Goal: Task Accomplishment & Management: Complete application form

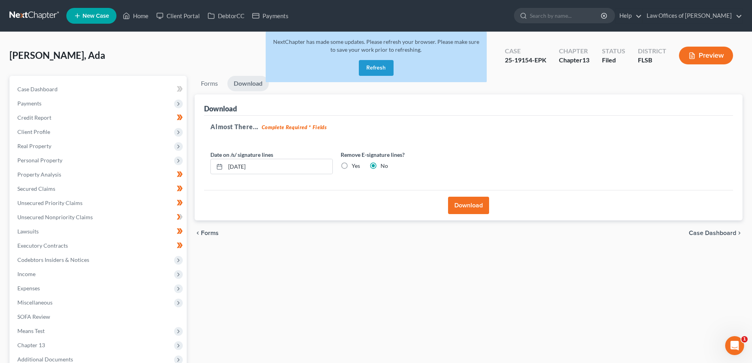
click at [36, 17] on link at bounding box center [34, 16] width 51 height 14
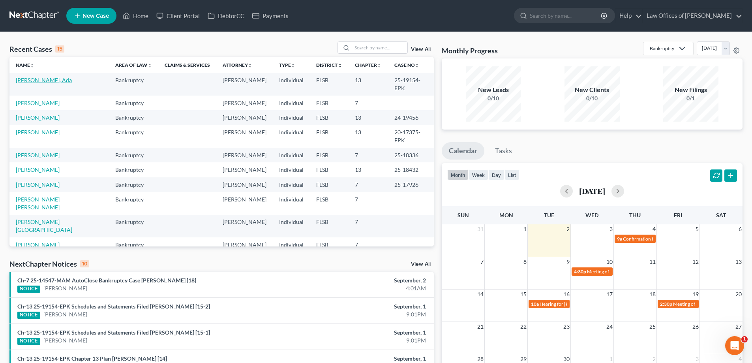
click at [39, 77] on link "[PERSON_NAME], Ada" at bounding box center [44, 80] width 56 height 7
select select "18"
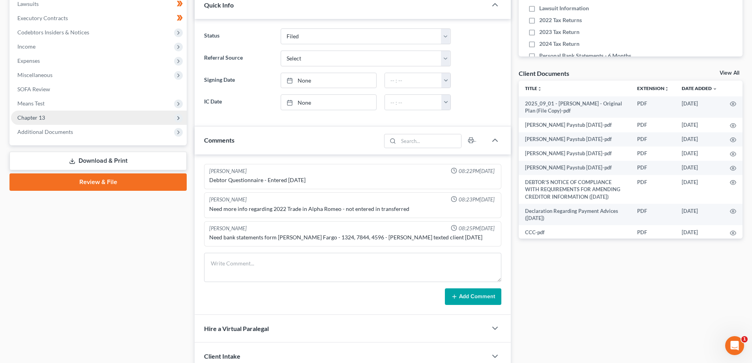
scroll to position [226, 0]
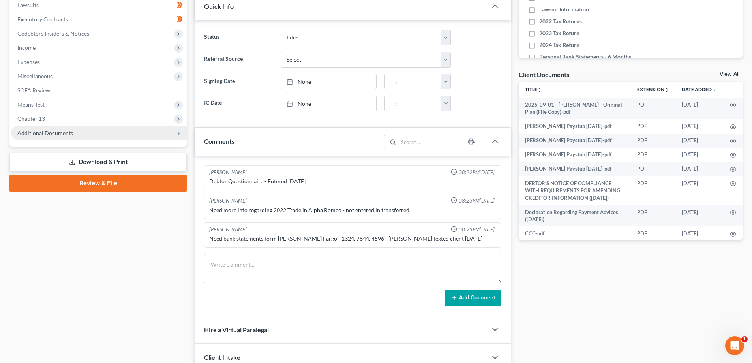
click at [53, 134] on span "Additional Documents" at bounding box center [45, 133] width 56 height 7
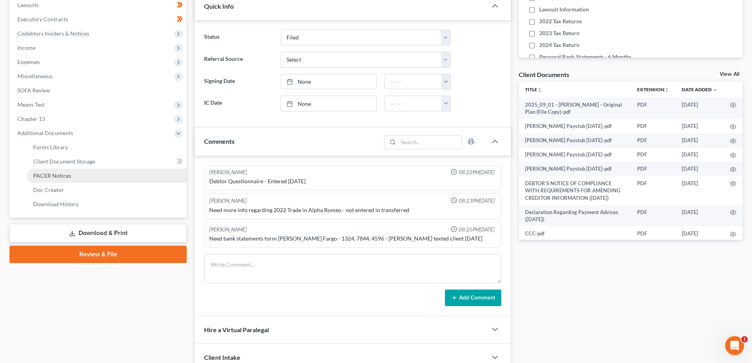
click at [53, 176] on span "PACER Notices" at bounding box center [52, 175] width 38 height 7
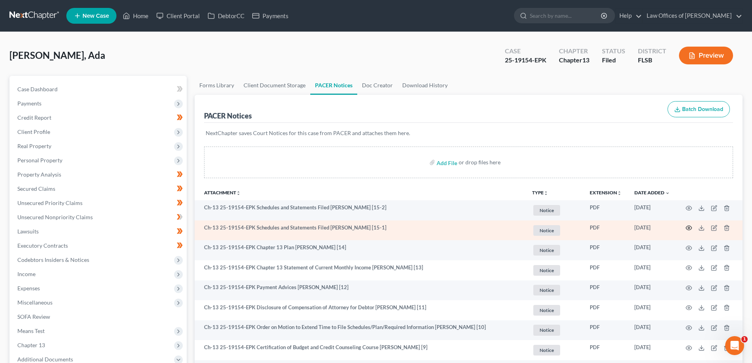
click at [689, 226] on icon "button" at bounding box center [689, 228] width 6 height 6
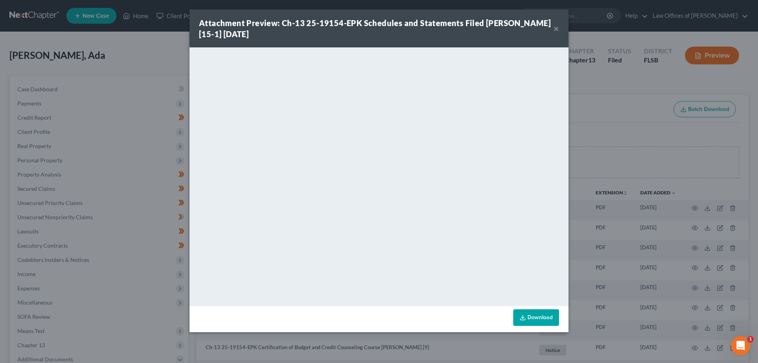
click at [555, 28] on button "×" at bounding box center [557, 28] width 6 height 9
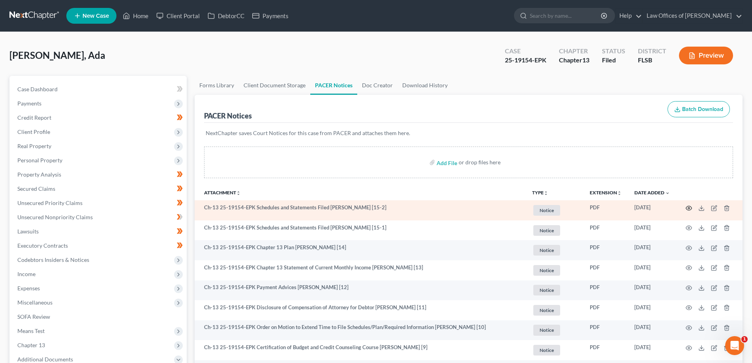
click at [688, 207] on circle "button" at bounding box center [689, 208] width 2 height 2
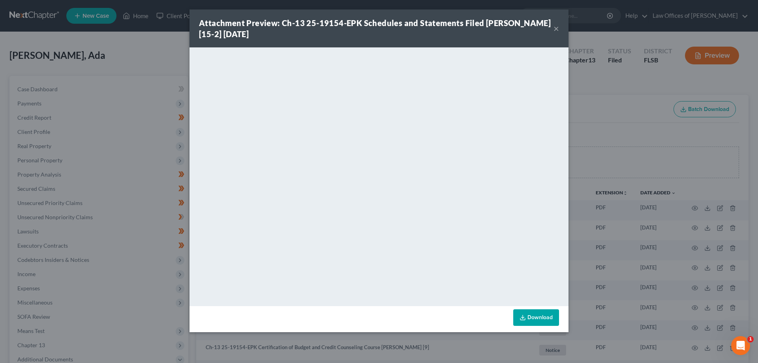
click at [558, 25] on button "×" at bounding box center [557, 28] width 6 height 9
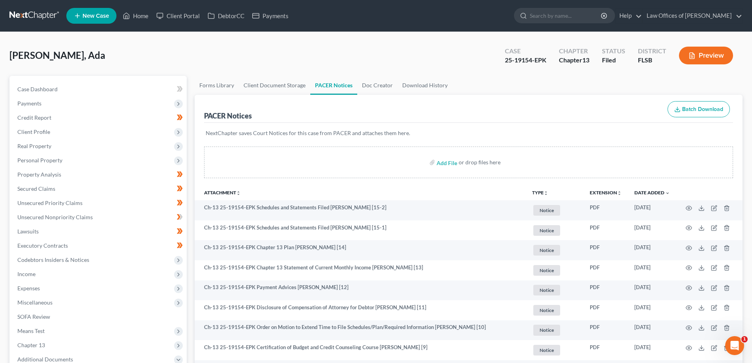
click at [34, 14] on link at bounding box center [34, 16] width 51 height 14
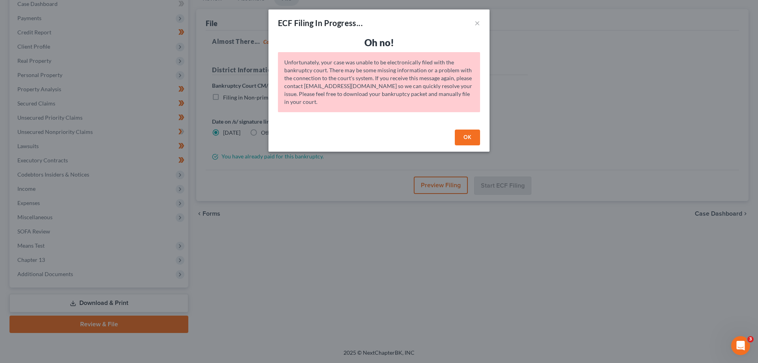
click at [465, 140] on button "OK" at bounding box center [467, 138] width 25 height 16
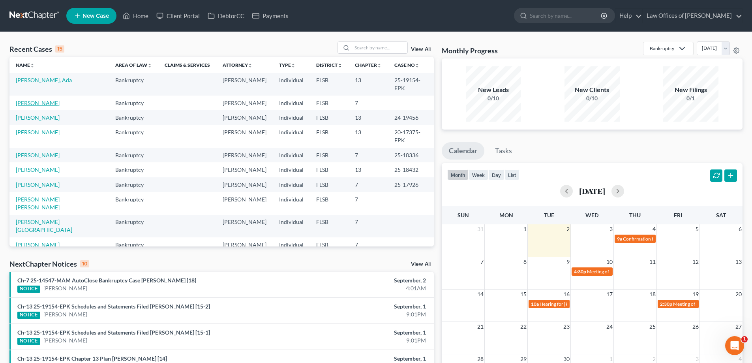
click at [29, 100] on link "[PERSON_NAME]" at bounding box center [38, 103] width 44 height 7
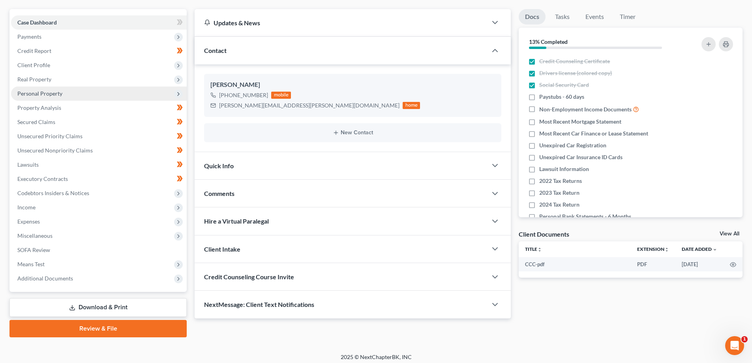
scroll to position [71, 0]
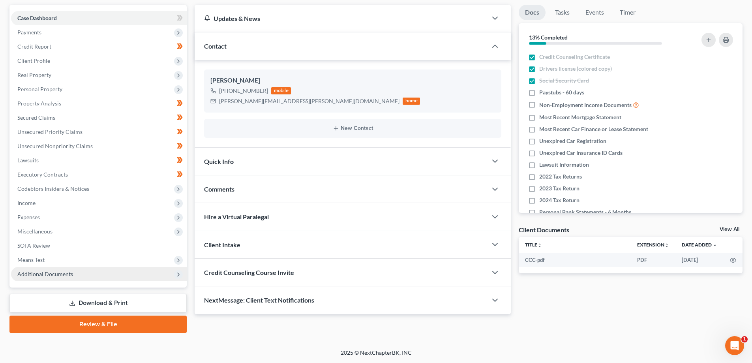
click at [60, 277] on span "Additional Documents" at bounding box center [99, 274] width 176 height 14
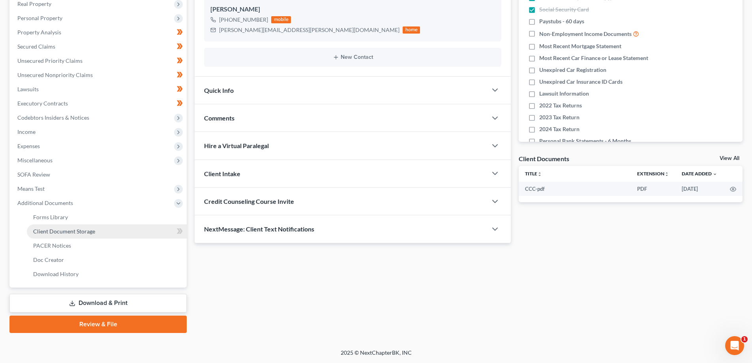
click at [65, 229] on span "Client Document Storage" at bounding box center [64, 231] width 62 height 7
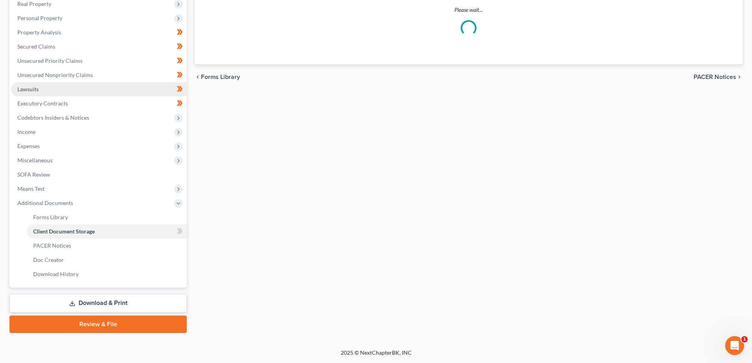
scroll to position [40, 0]
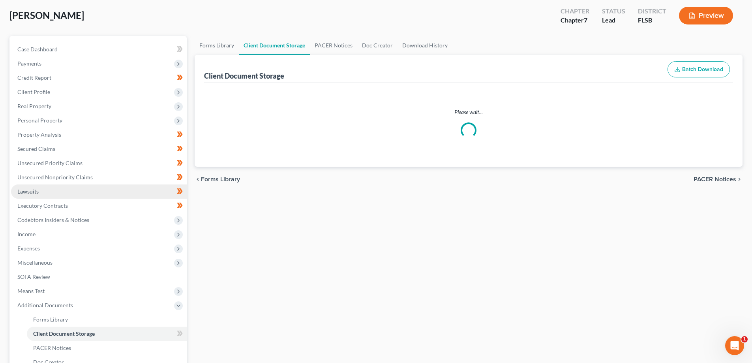
select select "9"
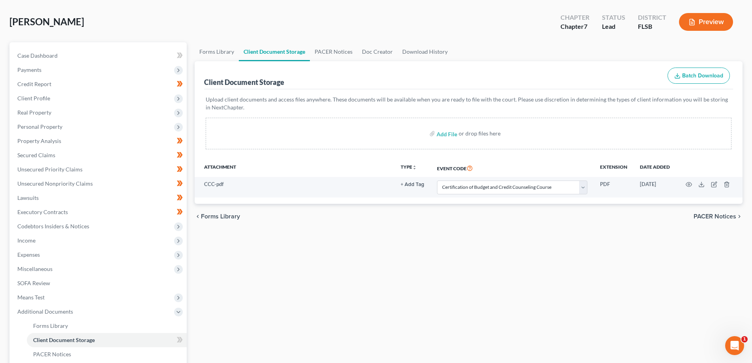
scroll to position [0, 0]
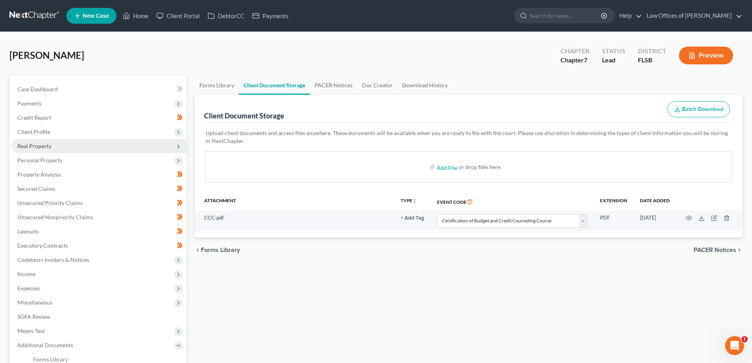
click at [53, 145] on span "Real Property" at bounding box center [99, 146] width 176 height 14
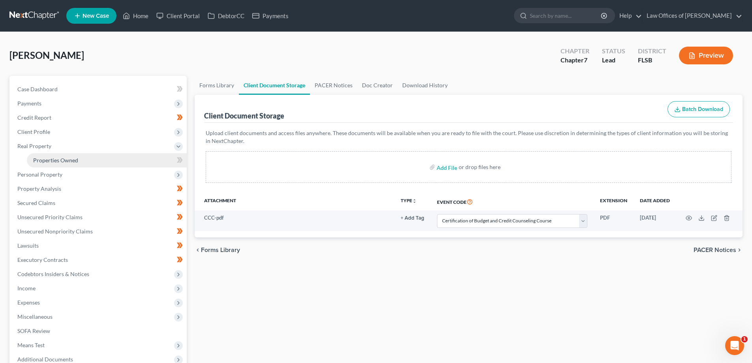
click at [65, 162] on span "Properties Owned" at bounding box center [55, 160] width 45 height 7
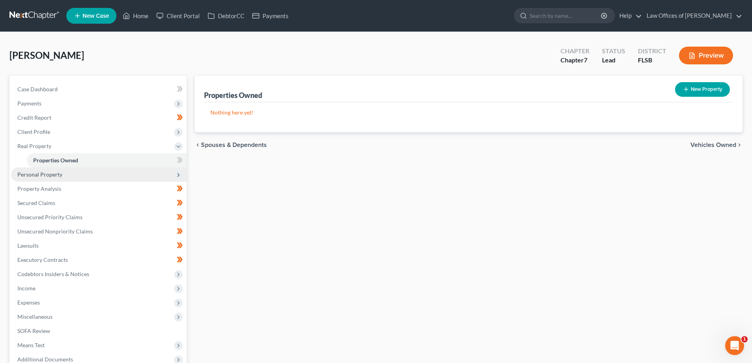
click at [47, 170] on span "Personal Property" at bounding box center [99, 174] width 176 height 14
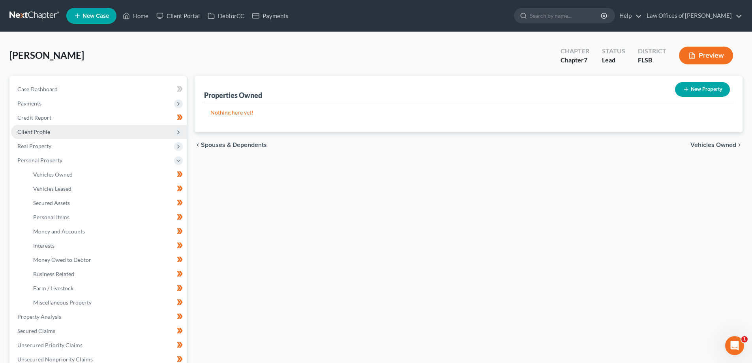
click at [39, 135] on span "Client Profile" at bounding box center [33, 131] width 33 height 7
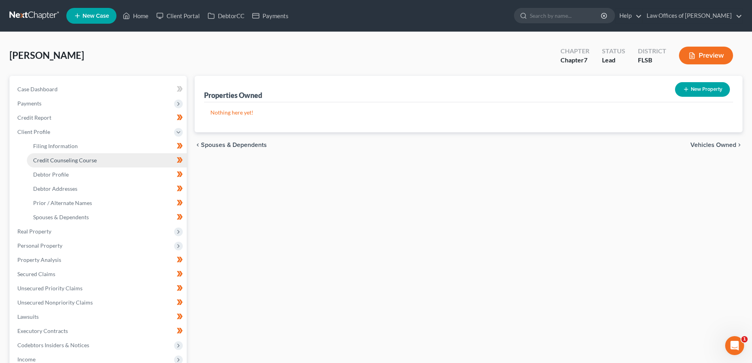
click at [53, 164] on link "Credit Counseling Course" at bounding box center [107, 160] width 160 height 14
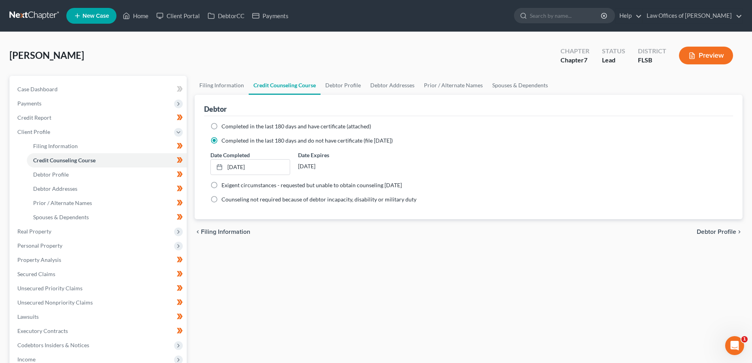
click at [222, 127] on label "Completed in the last 180 days and have certificate (attached)" at bounding box center [297, 126] width 150 height 8
click at [225, 127] on input "Completed in the last 180 days and have certificate (attached)" at bounding box center [227, 124] width 5 height 5
radio input "true"
radio input "false"
click at [324, 274] on div "Filing Information Credit Counseling Course Debtor Profile Debtor Addresses Pri…" at bounding box center [469, 283] width 556 height 414
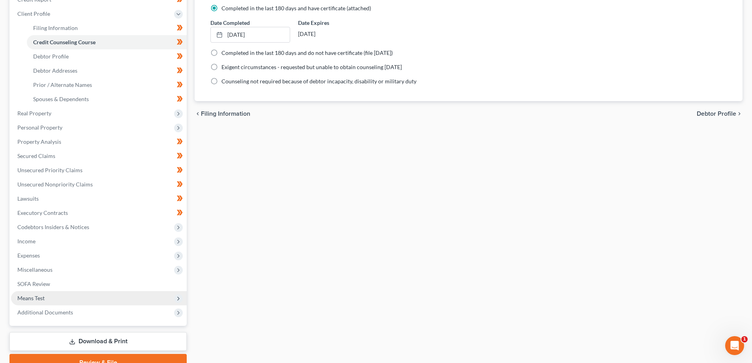
scroll to position [118, 0]
click at [55, 310] on span "Additional Documents" at bounding box center [45, 311] width 56 height 7
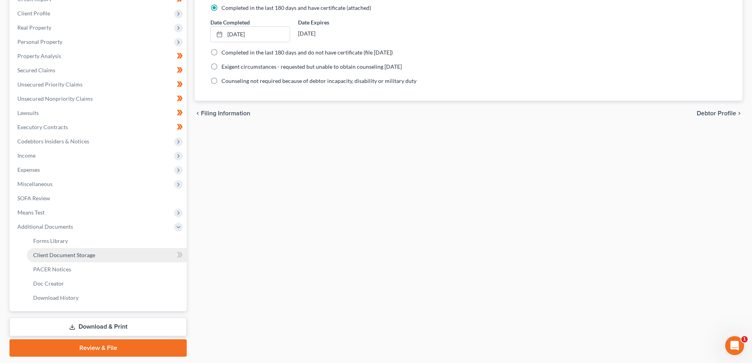
click at [66, 254] on span "Client Document Storage" at bounding box center [64, 255] width 62 height 7
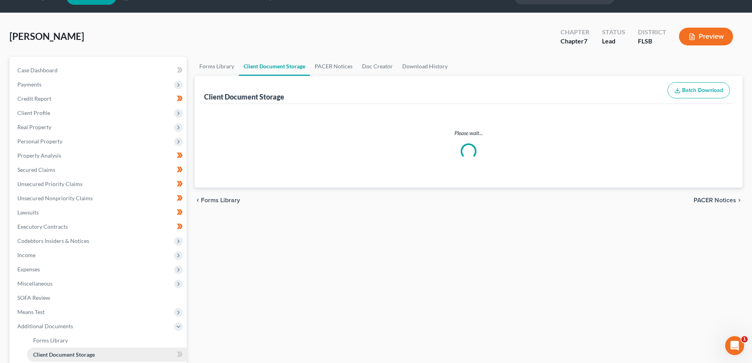
select select "9"
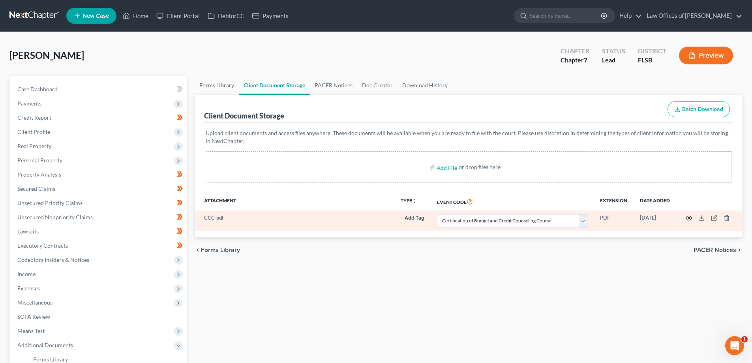
click at [690, 218] on circle "button" at bounding box center [689, 218] width 2 height 2
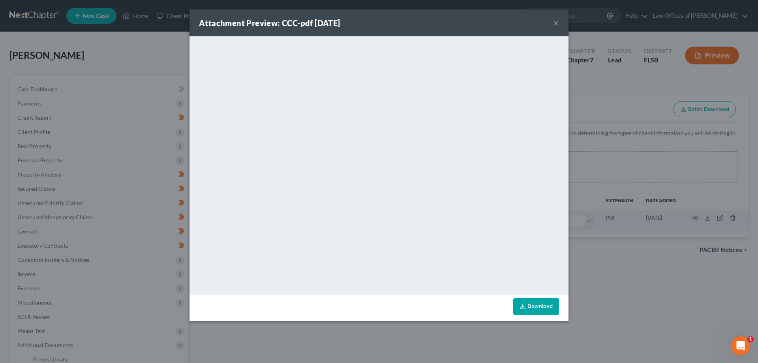
click at [558, 24] on button "×" at bounding box center [557, 22] width 6 height 9
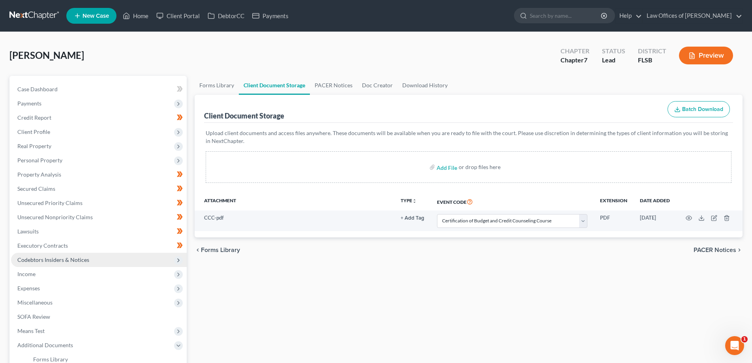
click at [51, 259] on span "Codebtors Insiders & Notices" at bounding box center [53, 259] width 72 height 7
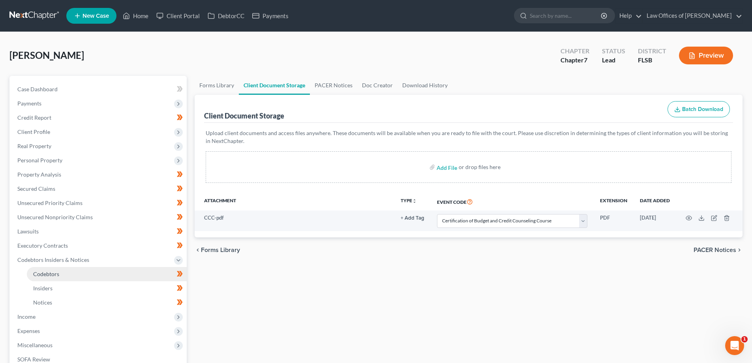
click at [72, 277] on link "Codebtors" at bounding box center [107, 274] width 160 height 14
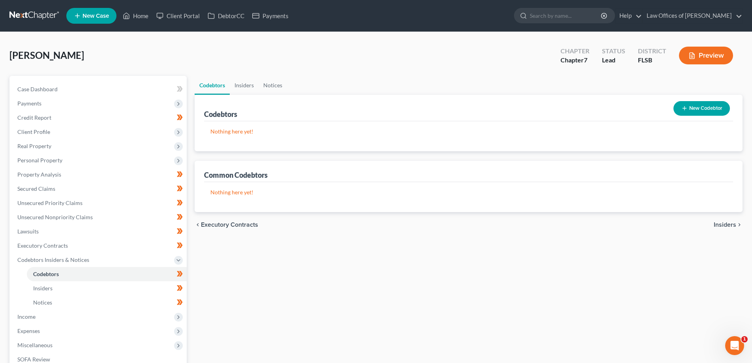
click at [706, 103] on button "New Codebtor" at bounding box center [702, 108] width 56 height 15
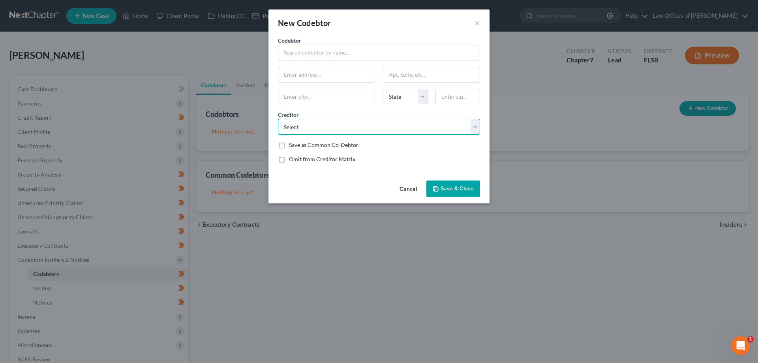
click at [400, 131] on select "Select Discoverc Jpmcb Card Wfbna Card Gs Bank Usa American Express Fm/Olympic …" at bounding box center [379, 127] width 202 height 16
select select "9"
click at [278, 119] on select "Select Discoverc Jpmcb Card Wfbna Card Gs Bank Usa American Express Fm/Olympic …" at bounding box center [379, 127] width 202 height 16
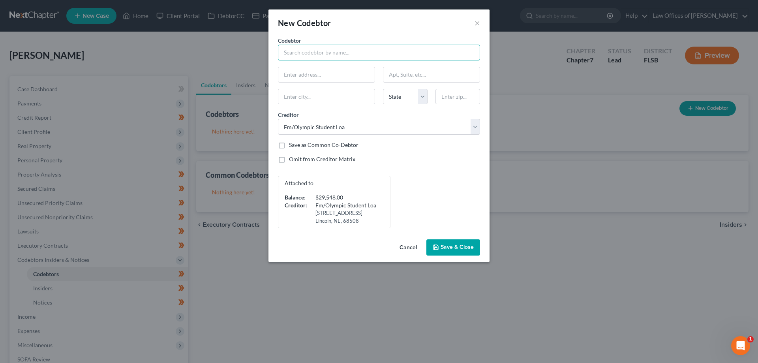
click at [321, 53] on input "text" at bounding box center [379, 53] width 202 height 16
click at [311, 78] on input "text" at bounding box center [326, 74] width 96 height 15
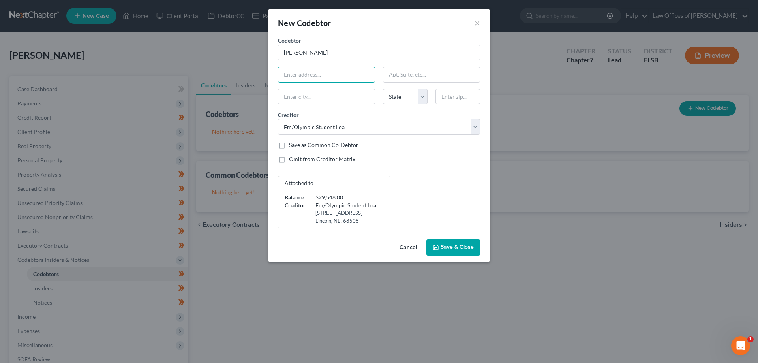
click at [452, 162] on div "Omit from Creditor Matrix" at bounding box center [379, 159] width 202 height 8
click at [355, 53] on input "[PERSON_NAME]" at bounding box center [379, 53] width 202 height 16
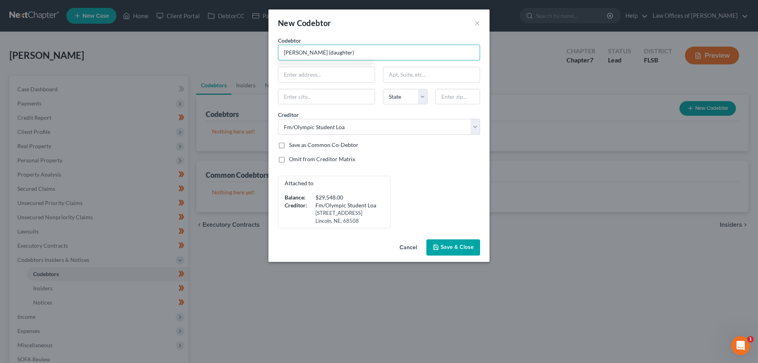
type input "[PERSON_NAME] (daughter)"
click at [455, 249] on span "Save & Close" at bounding box center [457, 247] width 33 height 7
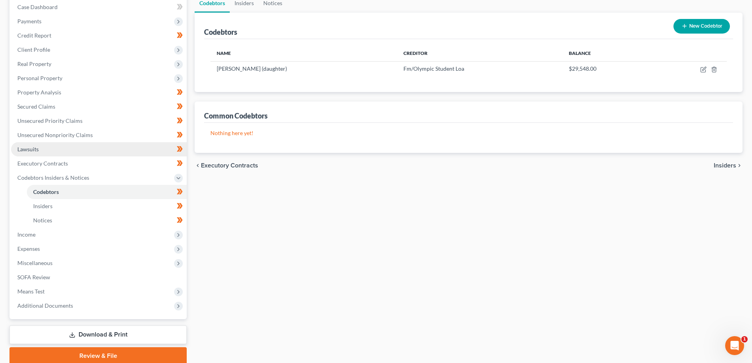
scroll to position [114, 0]
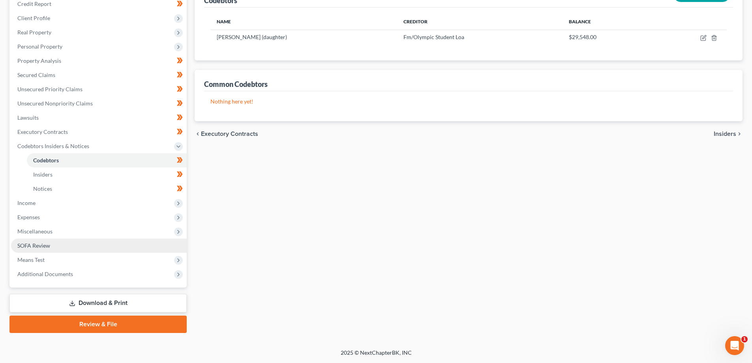
click at [45, 244] on span "SOFA Review" at bounding box center [33, 245] width 33 height 7
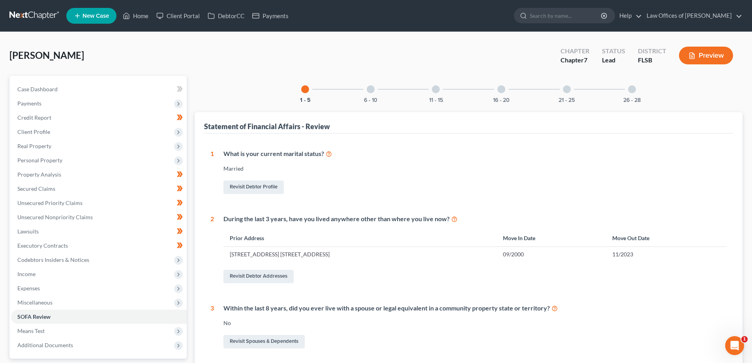
click at [370, 89] on div at bounding box center [371, 89] width 8 height 8
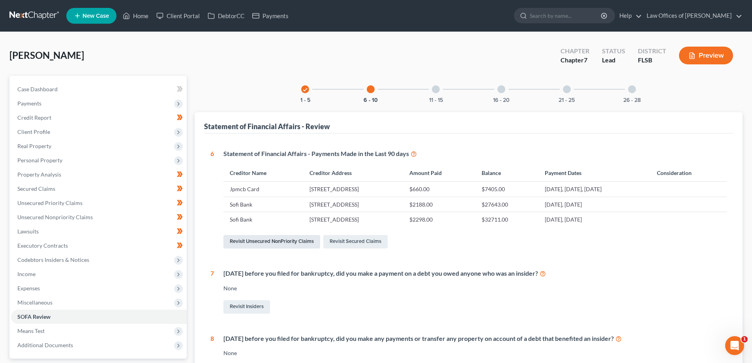
click at [263, 240] on link "Revisit Unsecured NonPriority Claims" at bounding box center [272, 241] width 97 height 13
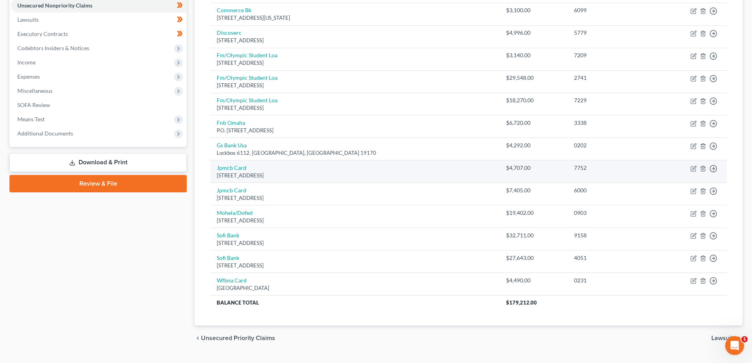
scroll to position [229, 0]
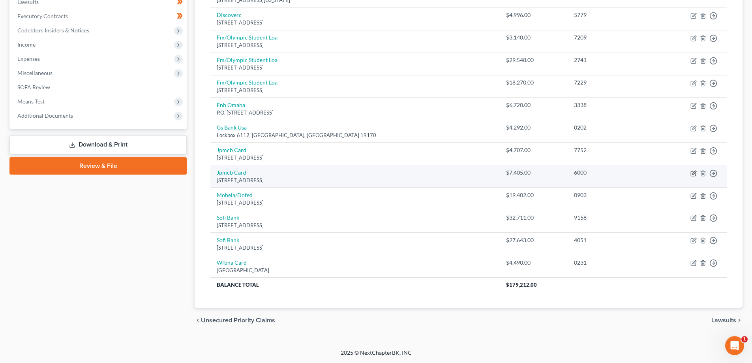
click at [693, 174] on icon "button" at bounding box center [695, 173] width 4 height 4
select select "7"
select select "0"
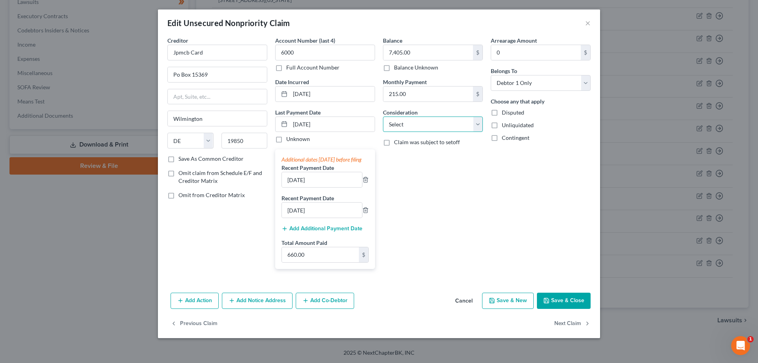
click at [473, 127] on select "Select Cable / Satellite Services Collection Agency Credit Card Debt Debt Couns…" at bounding box center [433, 125] width 100 height 16
select select "2"
click at [383, 117] on select "Select Cable / Satellite Services Collection Agency Credit Card Debt Debt Couns…" at bounding box center [433, 125] width 100 height 16
click at [564, 309] on button "Save & Close" at bounding box center [564, 301] width 54 height 17
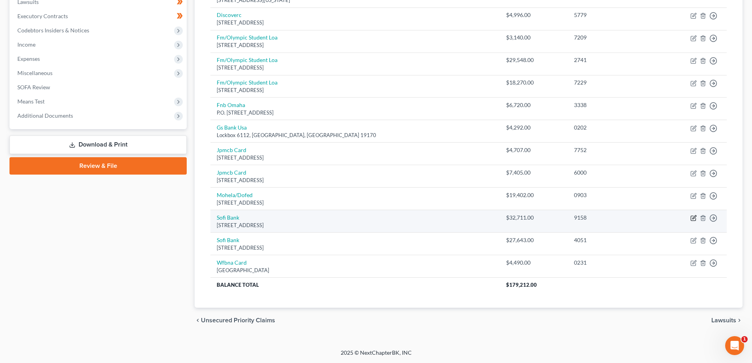
click at [694, 218] on icon "button" at bounding box center [695, 218] width 4 height 4
select select "46"
select select "0"
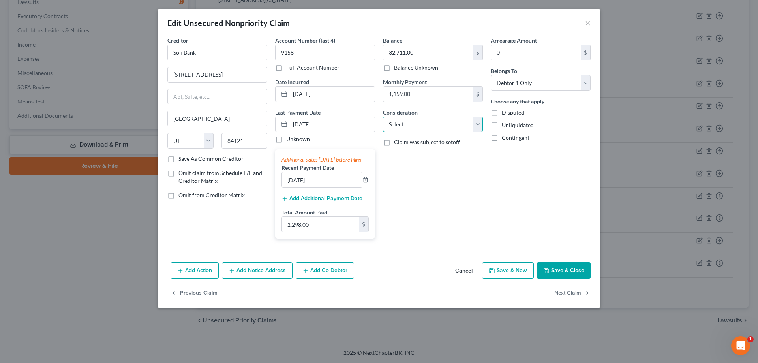
click at [462, 126] on select "Select Cable / Satellite Services Collection Agency Credit Card Debt Debt Couns…" at bounding box center [433, 125] width 100 height 16
select select "10"
click at [383, 117] on select "Select Cable / Satellite Services Collection Agency Credit Card Debt Debt Couns…" at bounding box center [433, 125] width 100 height 16
click at [562, 277] on button "Save & Close" at bounding box center [564, 270] width 54 height 17
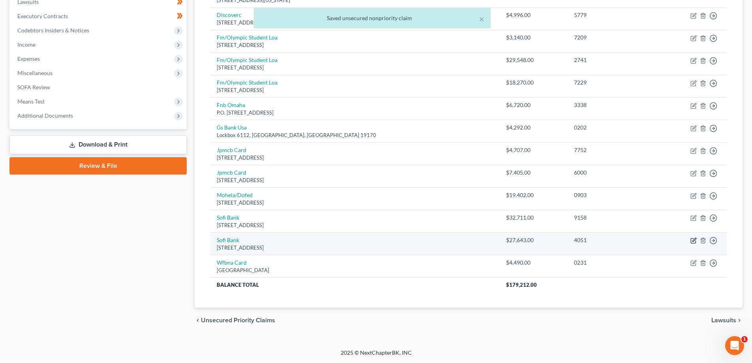
click at [694, 242] on icon "button" at bounding box center [694, 240] width 6 height 6
select select "46"
select select "0"
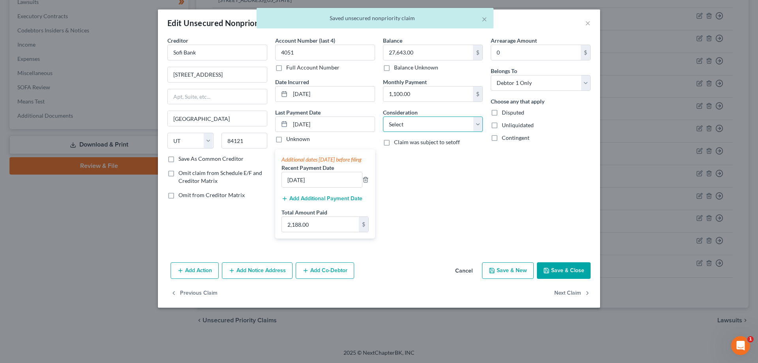
click at [457, 126] on select "Select Cable / Satellite Services Collection Agency Credit Card Debt Debt Couns…" at bounding box center [433, 125] width 100 height 16
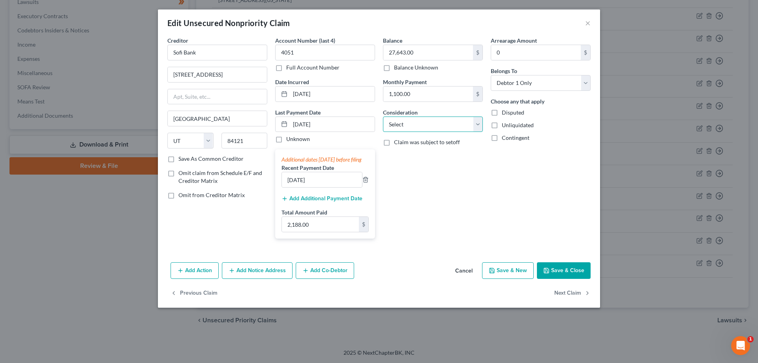
select select "10"
click at [383, 117] on select "Select Cable / Satellite Services Collection Agency Credit Card Debt Debt Couns…" at bounding box center [433, 125] width 100 height 16
click at [560, 279] on button "Save & Close" at bounding box center [564, 270] width 54 height 17
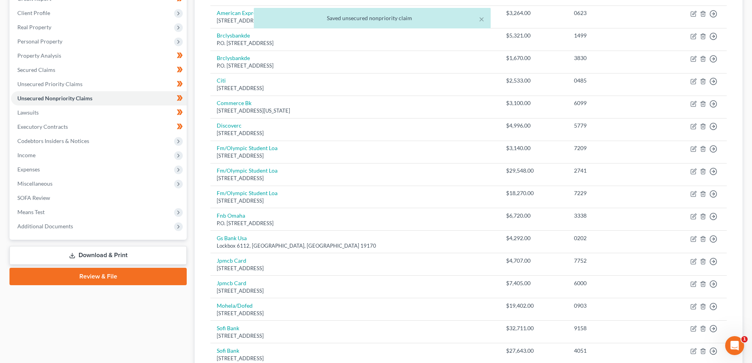
scroll to position [71, 0]
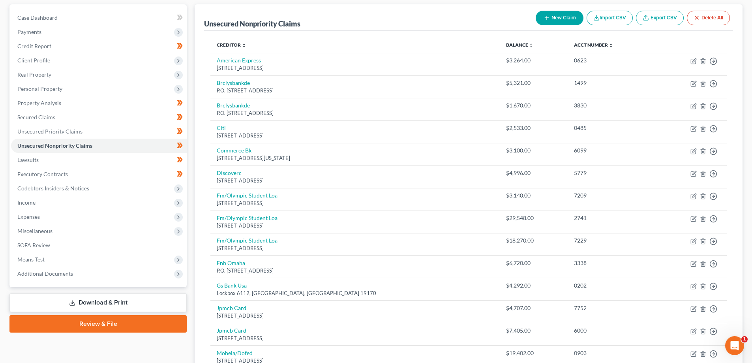
click at [117, 301] on link "Download & Print" at bounding box center [97, 302] width 177 height 19
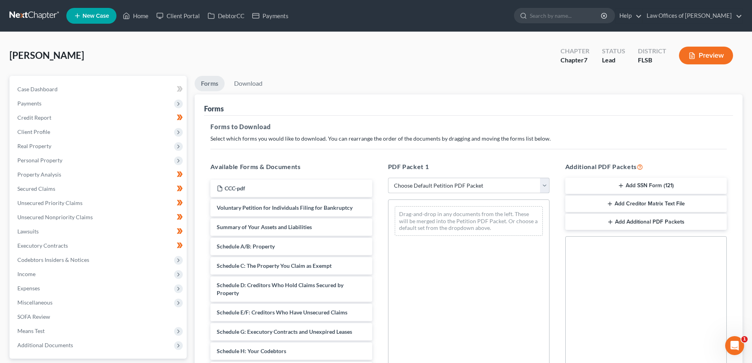
click at [488, 184] on select "Choose Default Petition PDF Packet Complete Bankruptcy Petition (all forms and …" at bounding box center [469, 186] width 162 height 16
select select "0"
click at [388, 178] on select "Choose Default Petition PDF Packet Complete Bankruptcy Petition (all forms and …" at bounding box center [469, 186] width 162 height 16
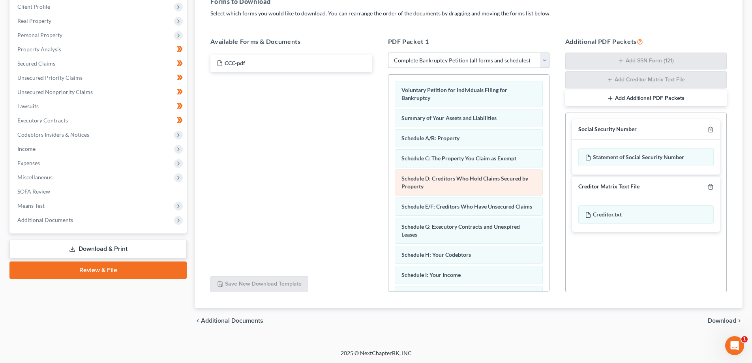
scroll to position [126, 0]
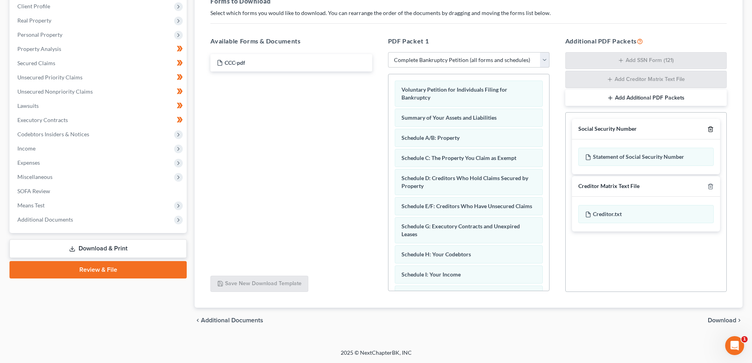
click at [709, 129] on icon "button" at bounding box center [711, 129] width 4 height 5
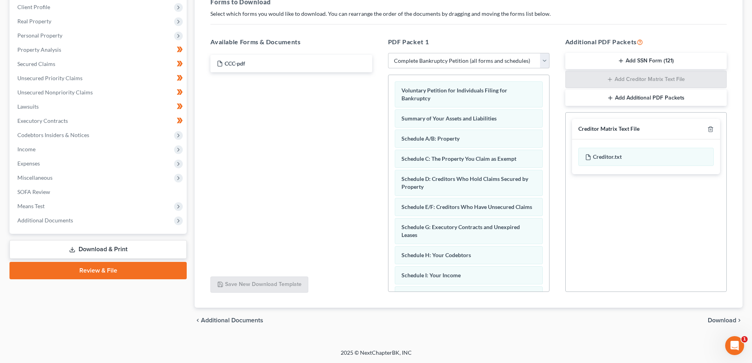
scroll to position [125, 0]
click at [712, 128] on icon "button" at bounding box center [711, 129] width 4 height 5
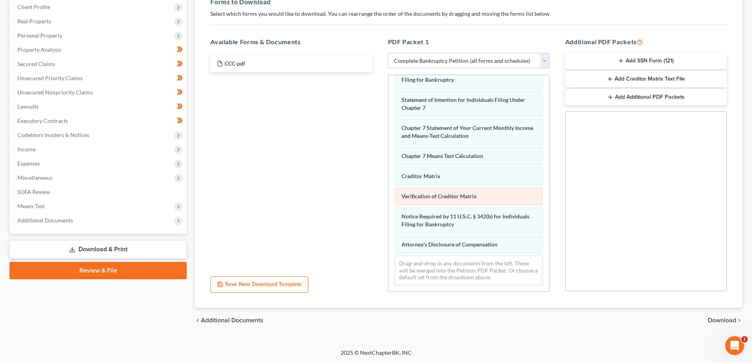
scroll to position [272, 0]
click at [41, 180] on span "Miscellaneous" at bounding box center [34, 177] width 35 height 7
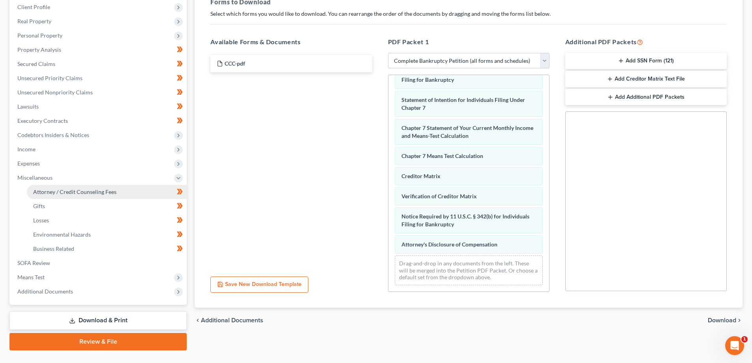
click at [47, 191] on span "Attorney / Credit Counseling Fees" at bounding box center [74, 191] width 83 height 7
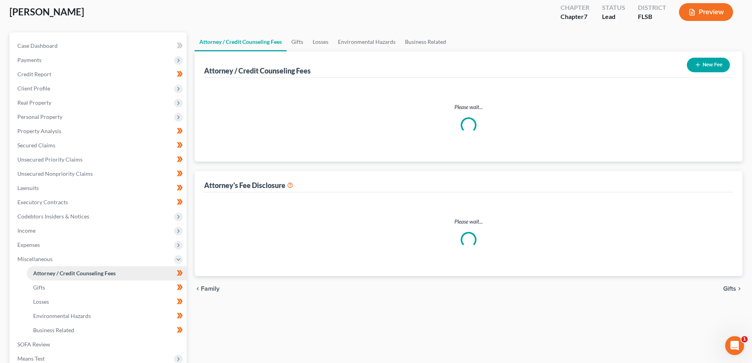
scroll to position [4, 0]
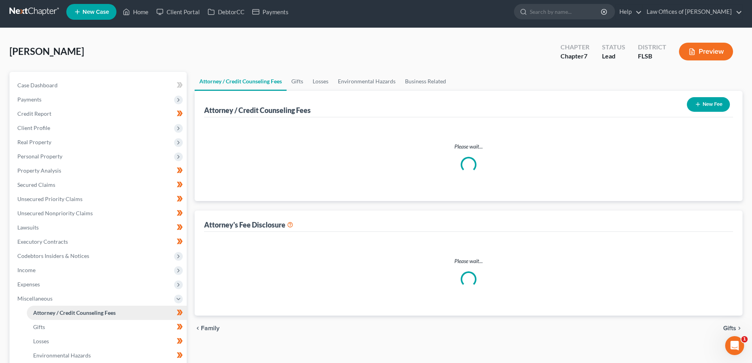
select select "0"
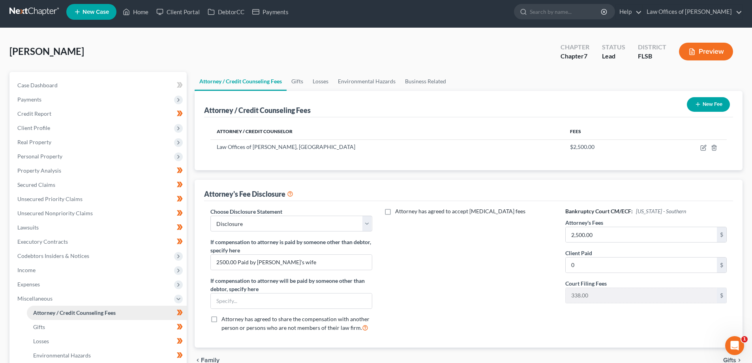
scroll to position [0, 0]
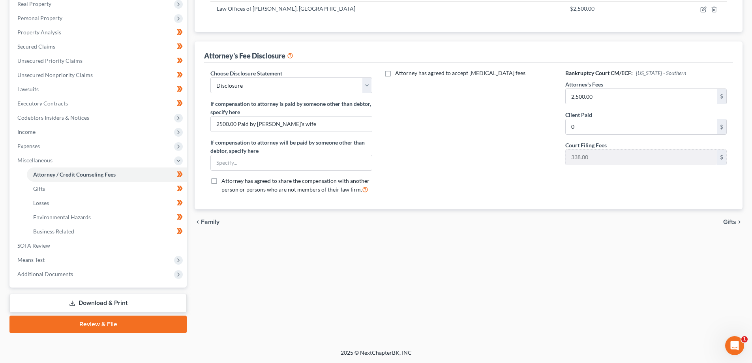
click at [83, 305] on link "Download & Print" at bounding box center [97, 303] width 177 height 19
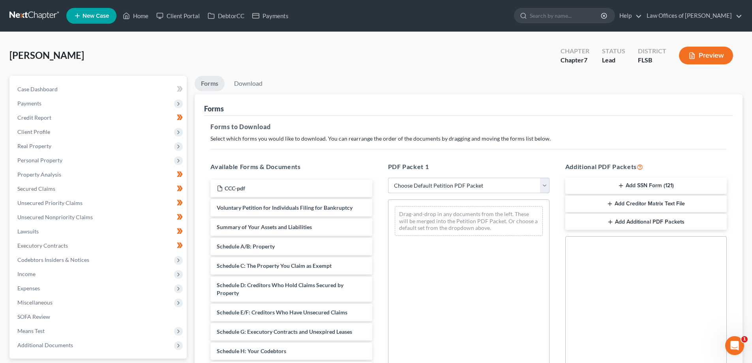
click at [513, 193] on select "Choose Default Petition PDF Packet Complete Bankruptcy Petition (all forms and …" at bounding box center [469, 186] width 162 height 16
select select "0"
click at [388, 178] on select "Choose Default Petition PDF Packet Complete Bankruptcy Petition (all forms and …" at bounding box center [469, 186] width 162 height 16
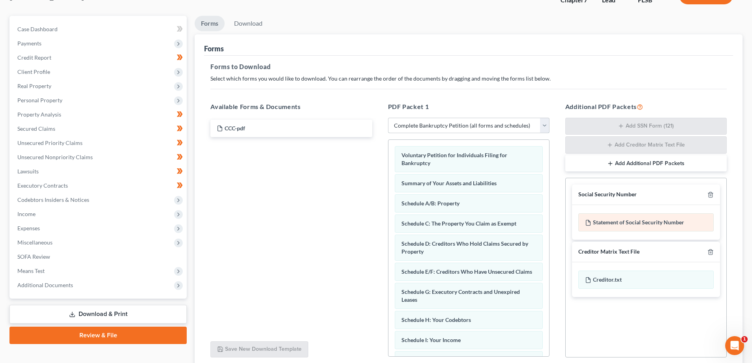
scroll to position [79, 0]
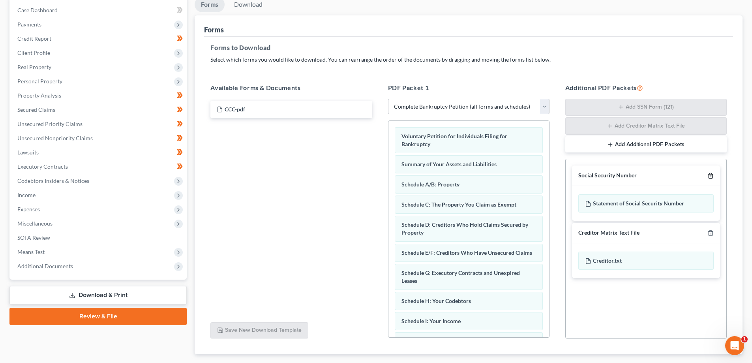
click at [711, 176] on line "button" at bounding box center [711, 177] width 0 height 2
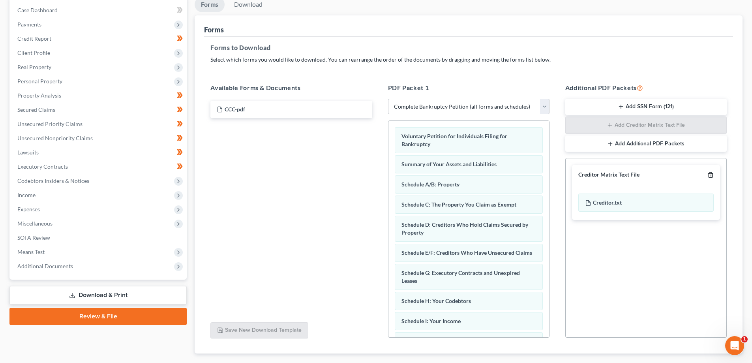
click at [710, 173] on polyline "button" at bounding box center [711, 173] width 5 height 0
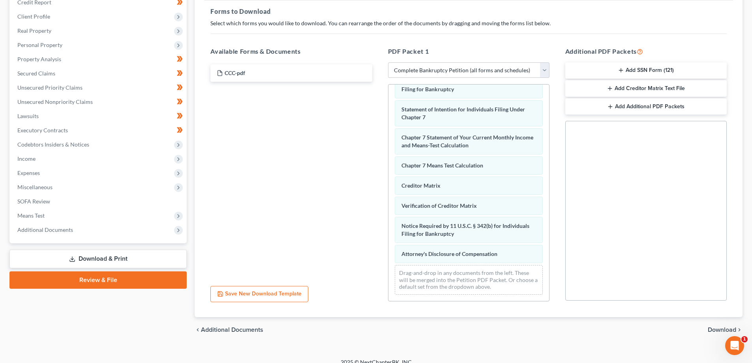
scroll to position [125, 0]
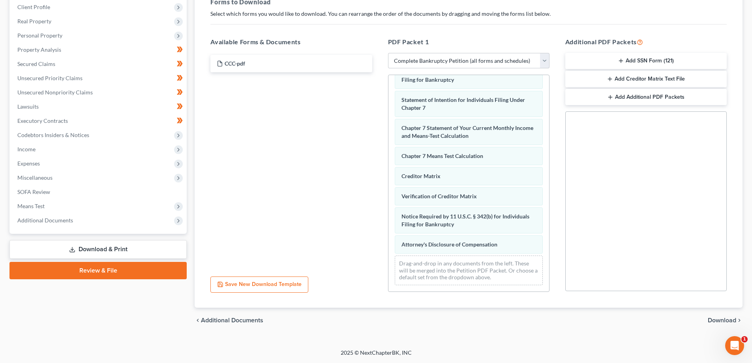
click at [720, 321] on span "Download" at bounding box center [722, 320] width 28 height 6
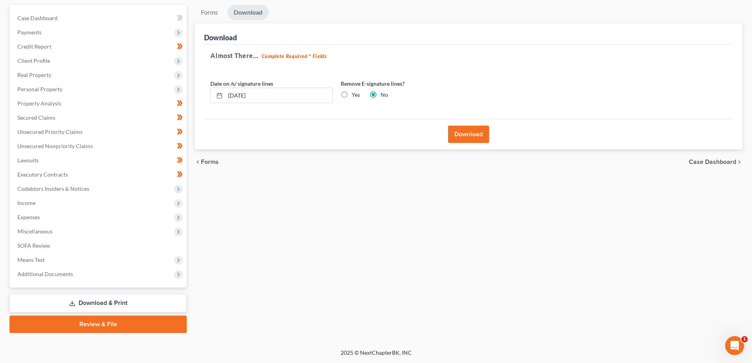
click at [466, 136] on button "Download" at bounding box center [468, 134] width 41 height 17
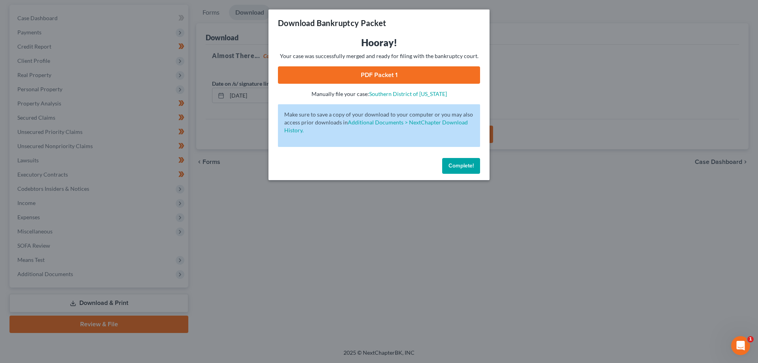
click at [406, 72] on link "PDF Packet 1" at bounding box center [379, 74] width 202 height 17
click at [464, 164] on span "Complete!" at bounding box center [461, 165] width 25 height 7
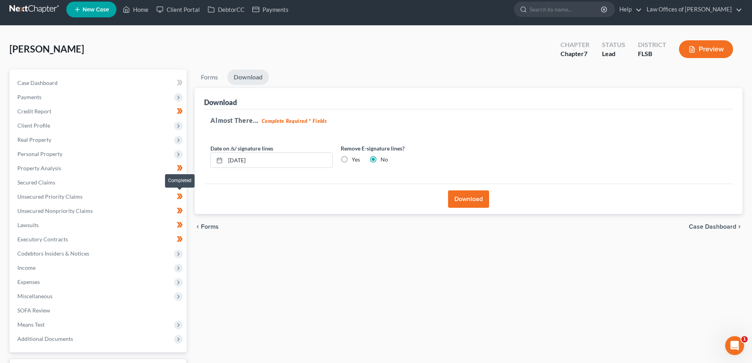
scroll to position [0, 0]
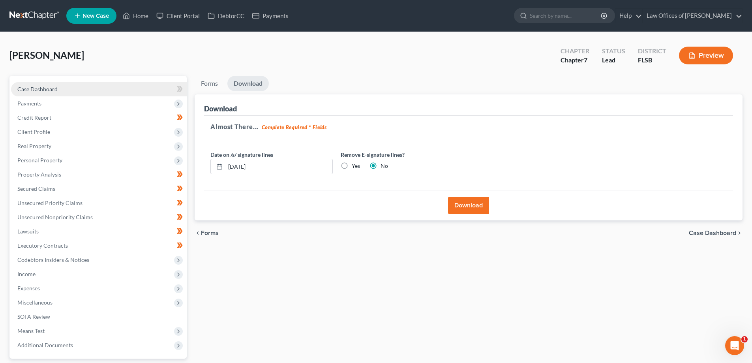
click at [51, 90] on span "Case Dashboard" at bounding box center [37, 89] width 40 height 7
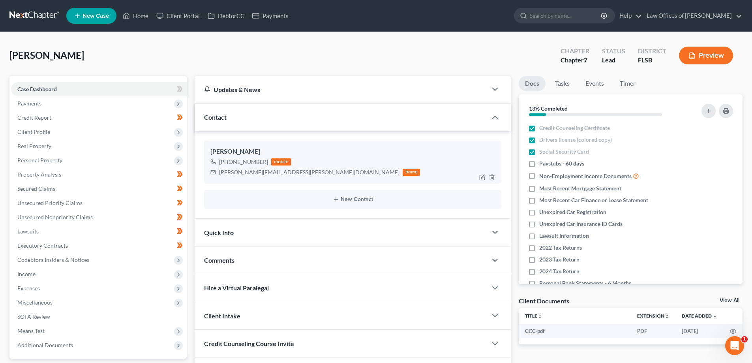
click at [246, 171] on div "[PERSON_NAME][EMAIL_ADDRESS][PERSON_NAME][DOMAIN_NAME]" at bounding box center [309, 172] width 180 height 8
copy div "[PERSON_NAME][EMAIL_ADDRESS][PERSON_NAME][DOMAIN_NAME]"
